Goal: Task Accomplishment & Management: Use online tool/utility

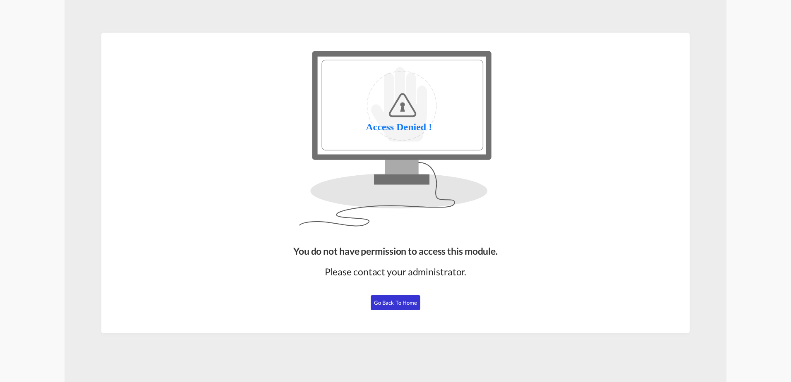
click at [401, 297] on button "Go Back to Home" at bounding box center [395, 302] width 50 height 15
click at [401, 306] on button "Go Back to Home" at bounding box center [395, 302] width 50 height 15
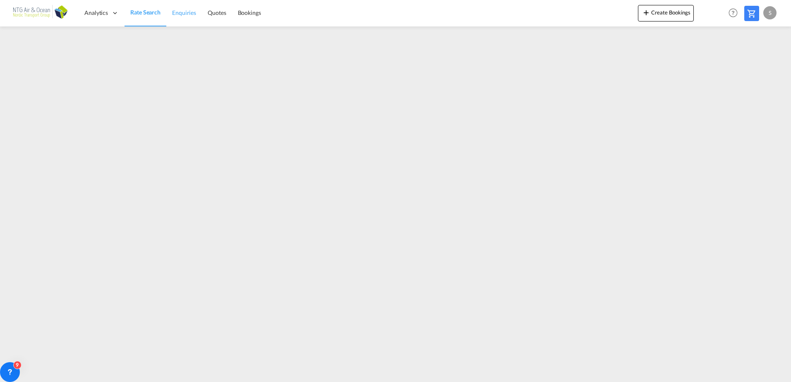
click at [184, 11] on span "Enquiries" at bounding box center [184, 12] width 24 height 7
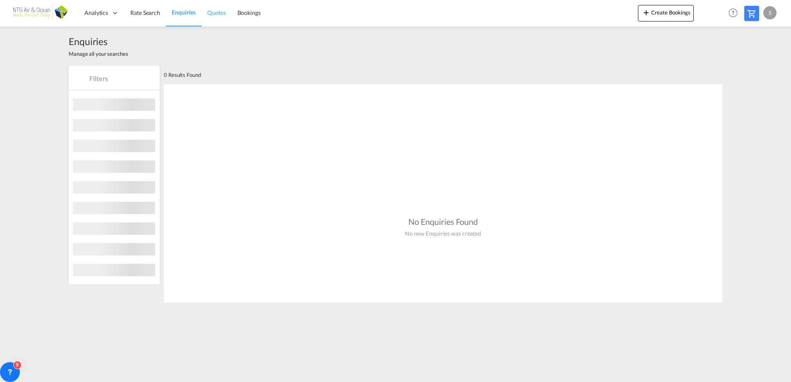
click at [212, 12] on span "Quotes" at bounding box center [216, 12] width 18 height 7
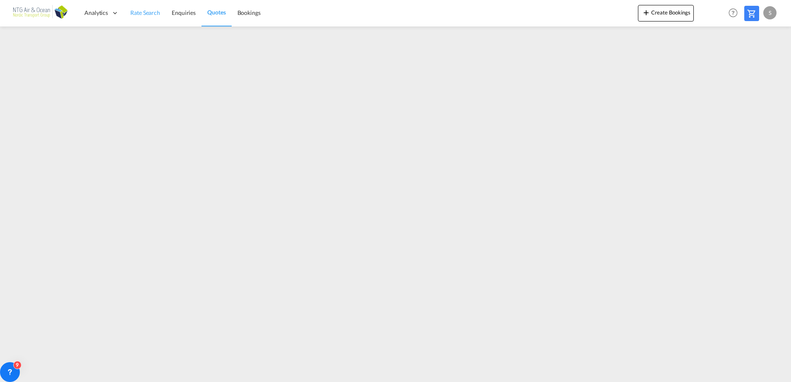
click at [132, 11] on span "Rate Search" at bounding box center [145, 12] width 30 height 7
